Goal: Information Seeking & Learning: Find specific page/section

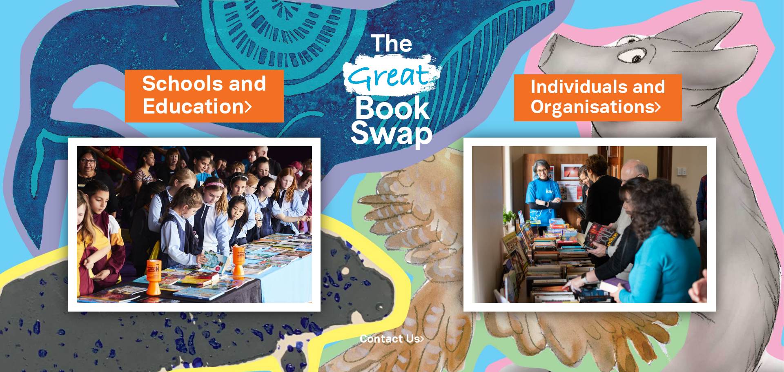
click at [212, 96] on link "Schools and Education" at bounding box center [204, 95] width 125 height 51
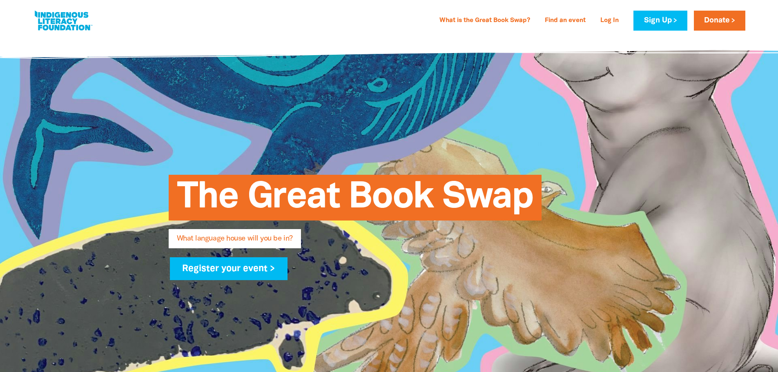
type input "[PERSON_NAME][EMAIL_ADDRESS][DOMAIN_NAME]"
drag, startPoint x: 780, startPoint y: 25, endPoint x: 759, endPoint y: 26, distance: 21.3
click at [511, 20] on link "What is the Great Book Swap?" at bounding box center [485, 20] width 100 height 13
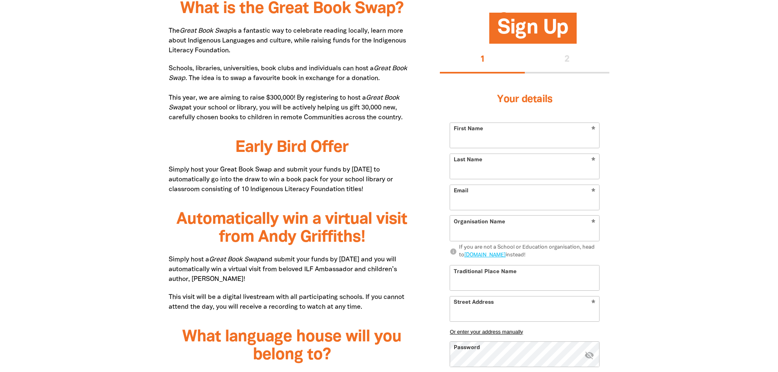
scroll to position [435, 0]
type input "[PERSON_NAME][EMAIL_ADDRESS][DOMAIN_NAME]"
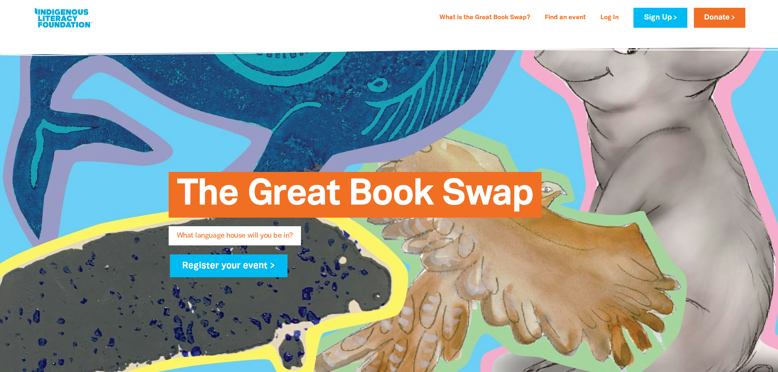
scroll to position [0, 0]
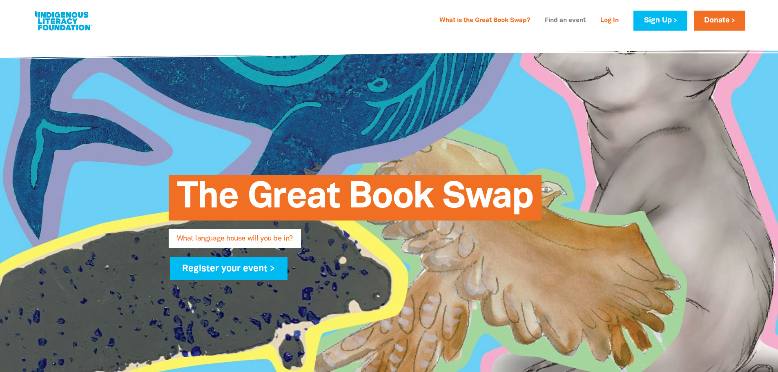
click at [572, 18] on link "Find an event" at bounding box center [565, 20] width 51 height 13
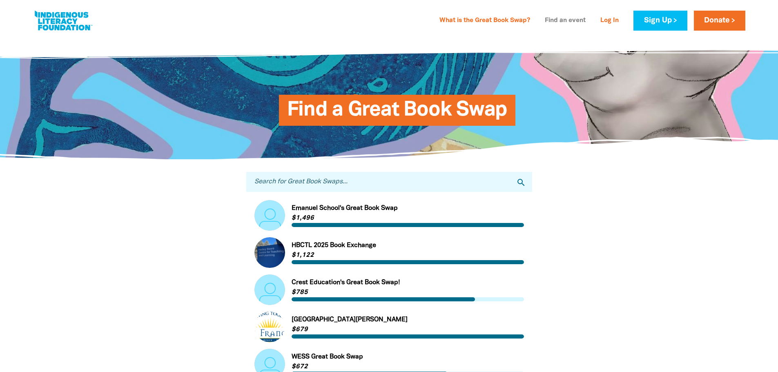
click at [565, 19] on link "Find an event" at bounding box center [565, 20] width 51 height 13
click at [560, 19] on link "Find an event" at bounding box center [565, 20] width 51 height 13
